Goal: Information Seeking & Learning: Check status

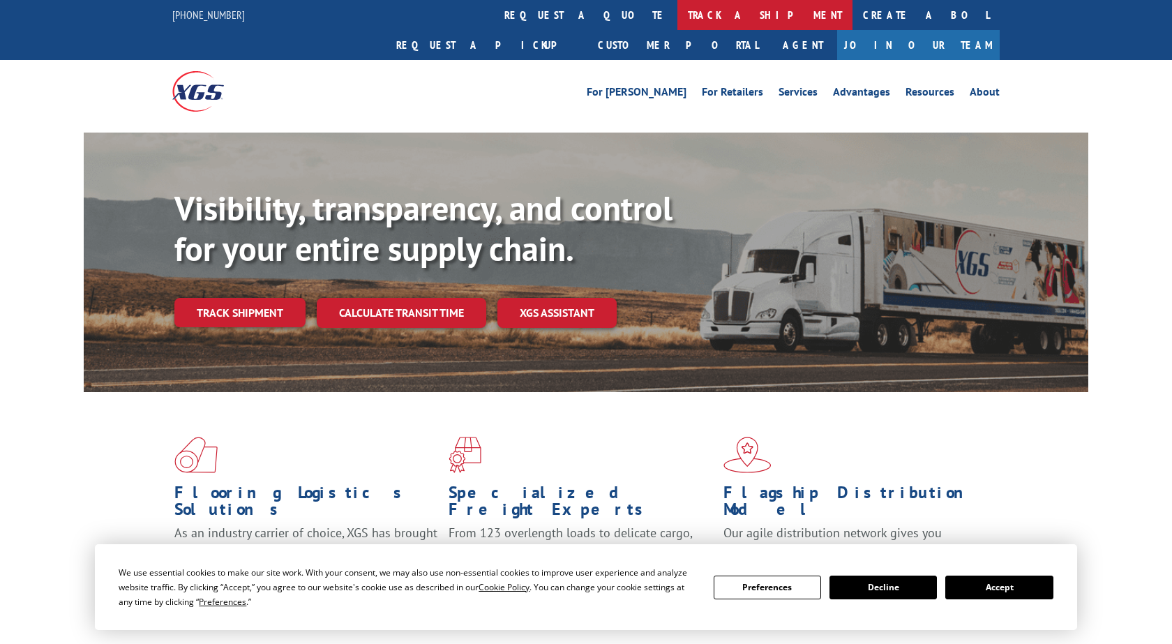
click at [678, 20] on link "track a shipment" at bounding box center [765, 15] width 175 height 30
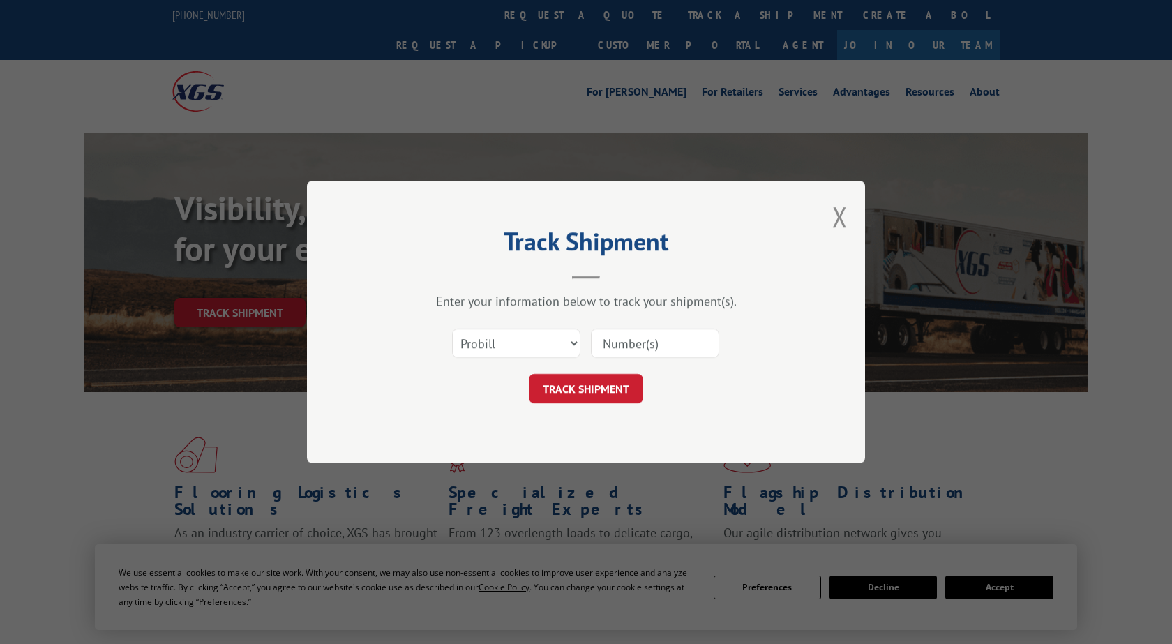
click at [624, 345] on input at bounding box center [655, 343] width 128 height 29
paste input "2827987"
type input "2827987"
click at [607, 393] on button "TRACK SHIPMENT" at bounding box center [586, 388] width 114 height 29
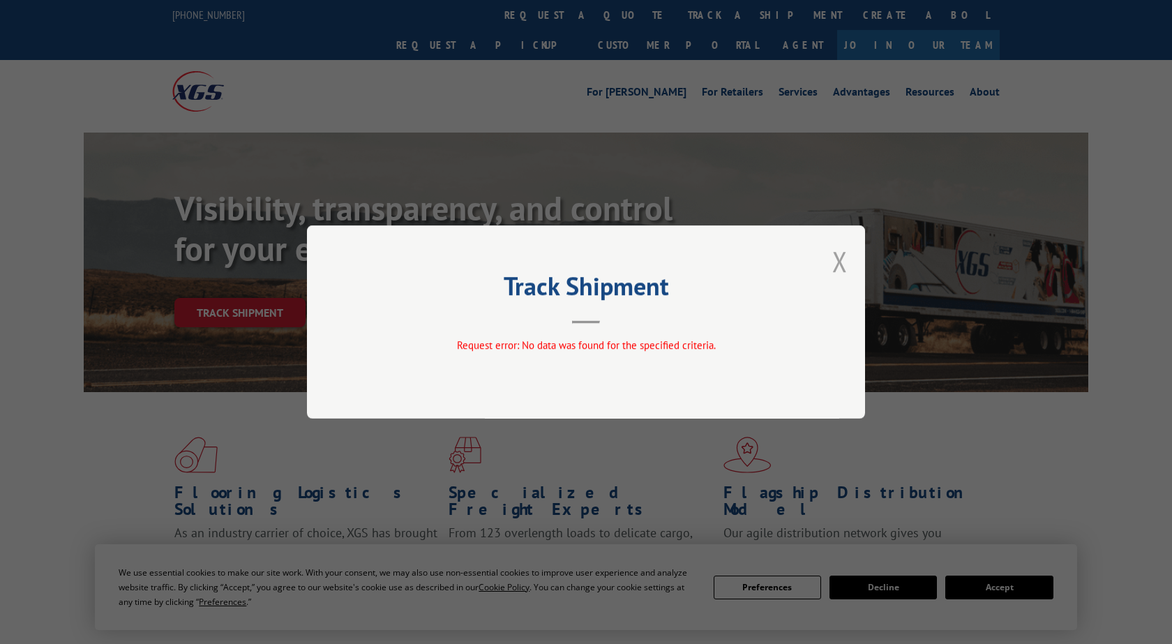
click at [840, 257] on button "Close modal" at bounding box center [840, 261] width 15 height 37
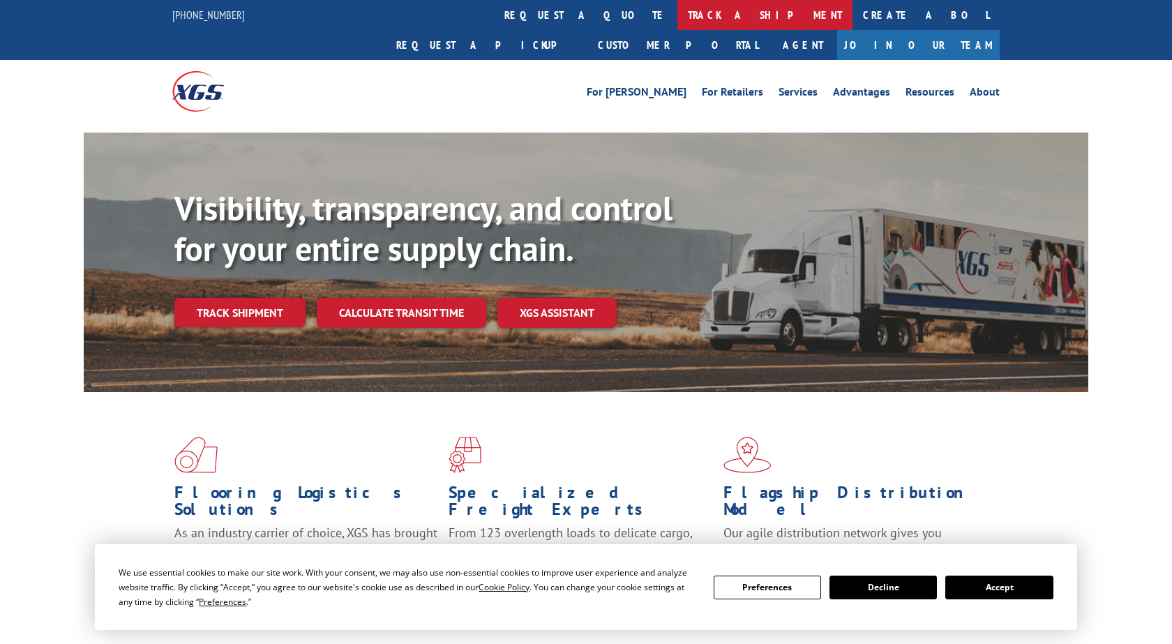
click at [678, 24] on link "track a shipment" at bounding box center [765, 15] width 175 height 30
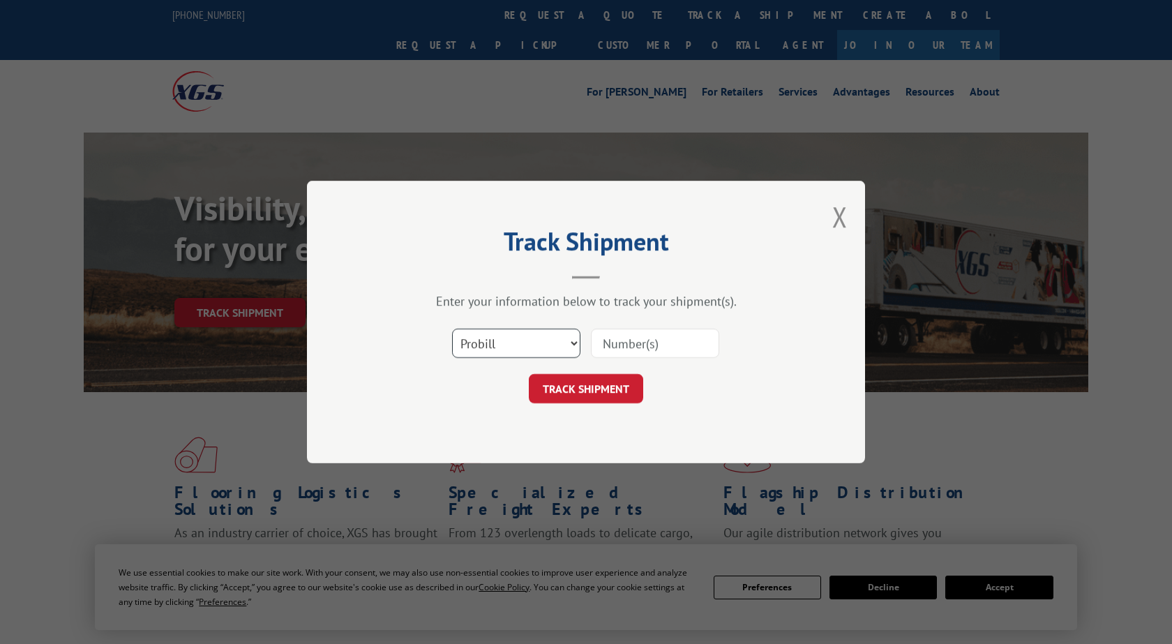
click at [452, 329] on select "Select category... Probill BOL PO" at bounding box center [516, 343] width 128 height 29
select select "bol"
click option "BOL" at bounding box center [0, 0] width 0 height 0
click at [646, 343] on input at bounding box center [655, 343] width 128 height 29
paste input "2827987"
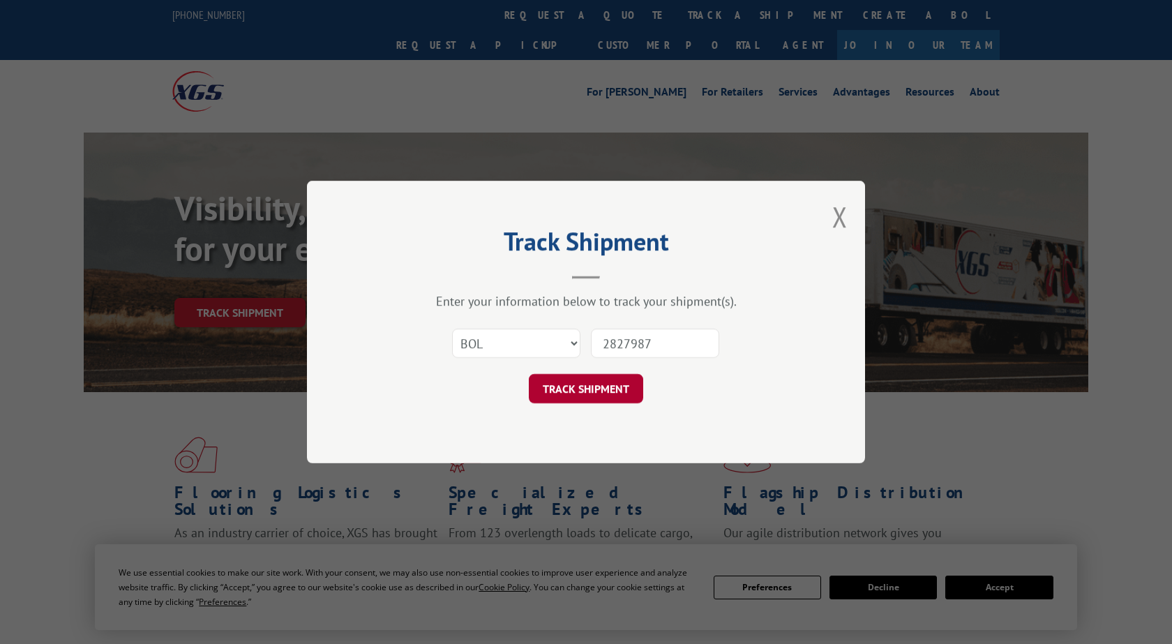
type input "2827987"
click at [623, 394] on button "TRACK SHIPMENT" at bounding box center [586, 388] width 114 height 29
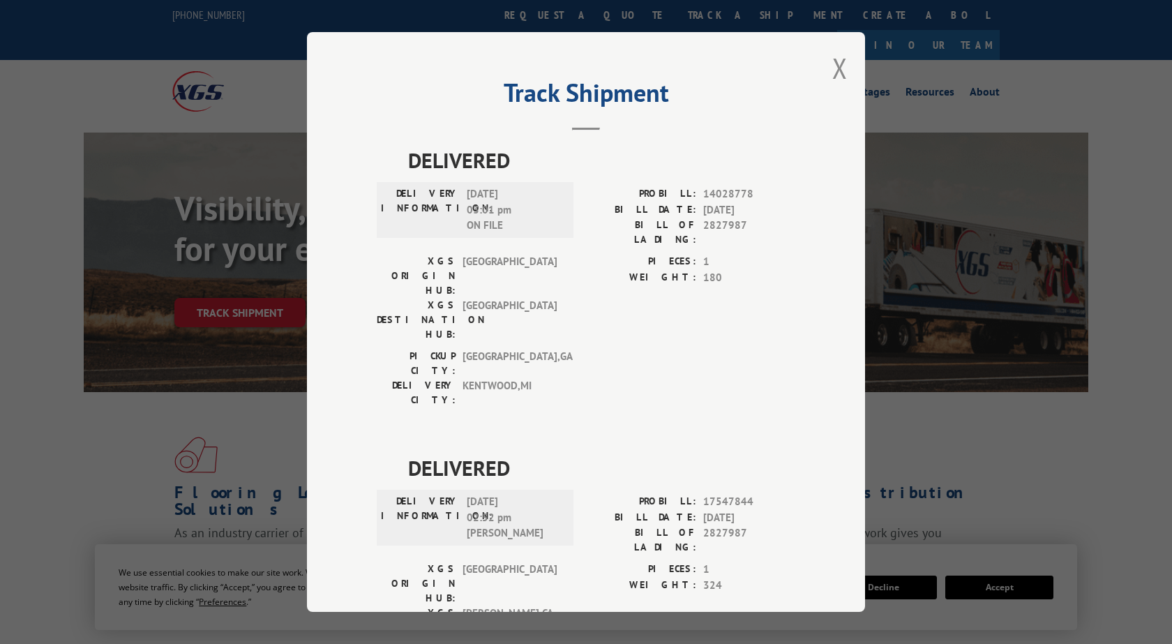
click at [1040, 355] on div "Track Shipment DELIVERED DELIVERY INFORMATION: [DATE] 03:01 pm ON FILE PROBILL:…" at bounding box center [586, 322] width 1172 height 644
